Goal: Obtain resource: Download file/media

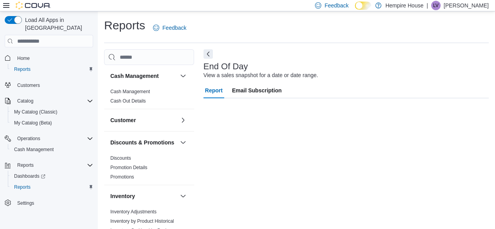
scroll to position [14, 0]
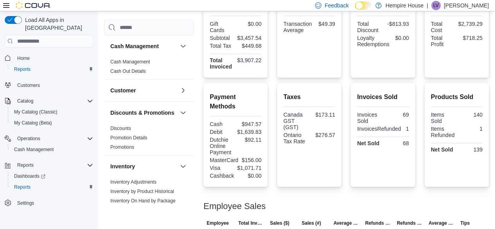
scroll to position [257, 0]
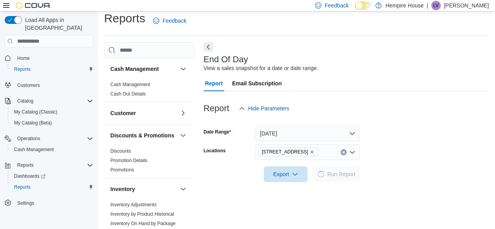
scroll to position [14, 0]
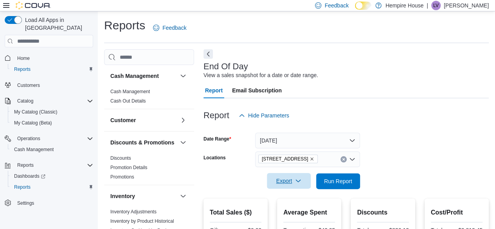
click at [300, 178] on icon "button" at bounding box center [298, 181] width 6 height 6
click at [286, 164] on span "Export to Pdf" at bounding box center [289, 165] width 35 height 6
